Goal: Navigation & Orientation: Find specific page/section

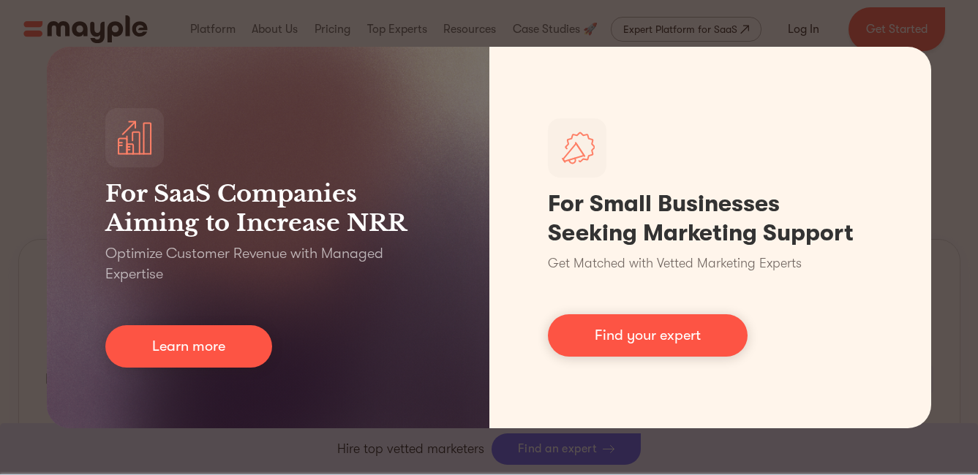
click at [955, 25] on div "For SaaS Companies Aiming to Increase NRR Optimize Customer Revenue with Manage…" at bounding box center [489, 237] width 978 height 475
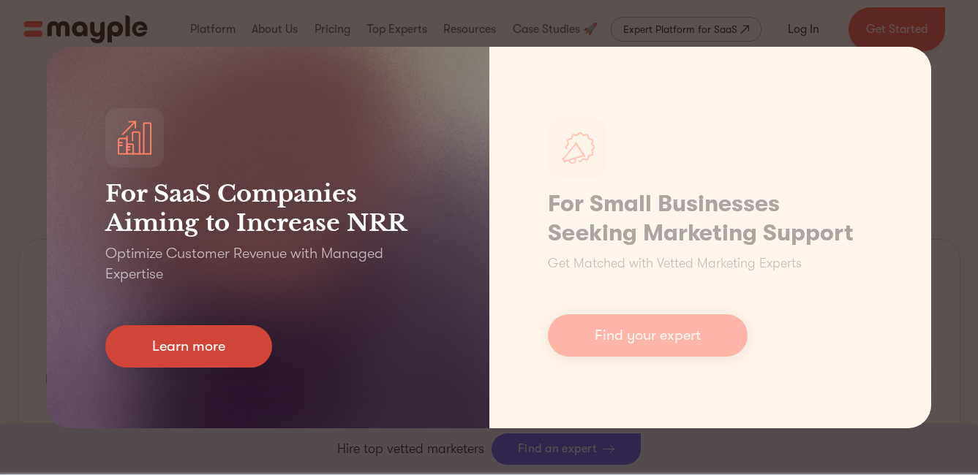
click at [205, 352] on link "Learn more" at bounding box center [188, 346] width 167 height 42
click at [193, 356] on link "Learn more" at bounding box center [188, 346] width 167 height 42
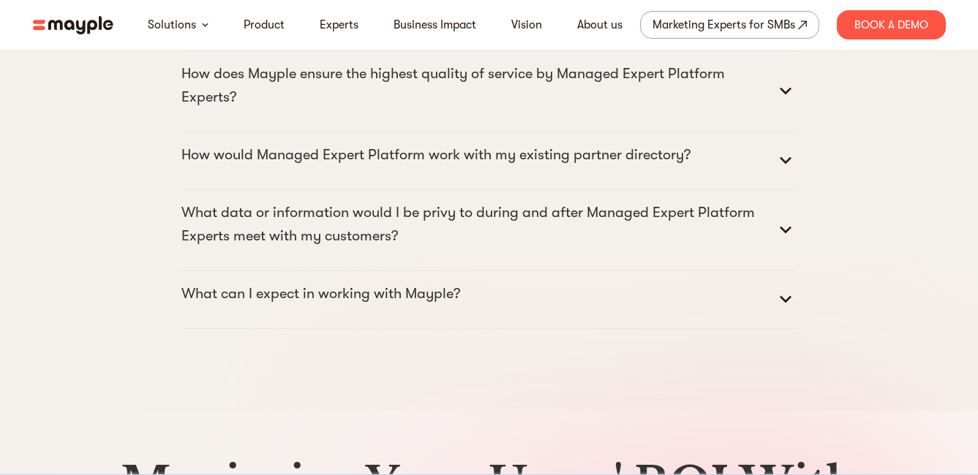
scroll to position [7084, 0]
